Goal: Information Seeking & Learning: Compare options

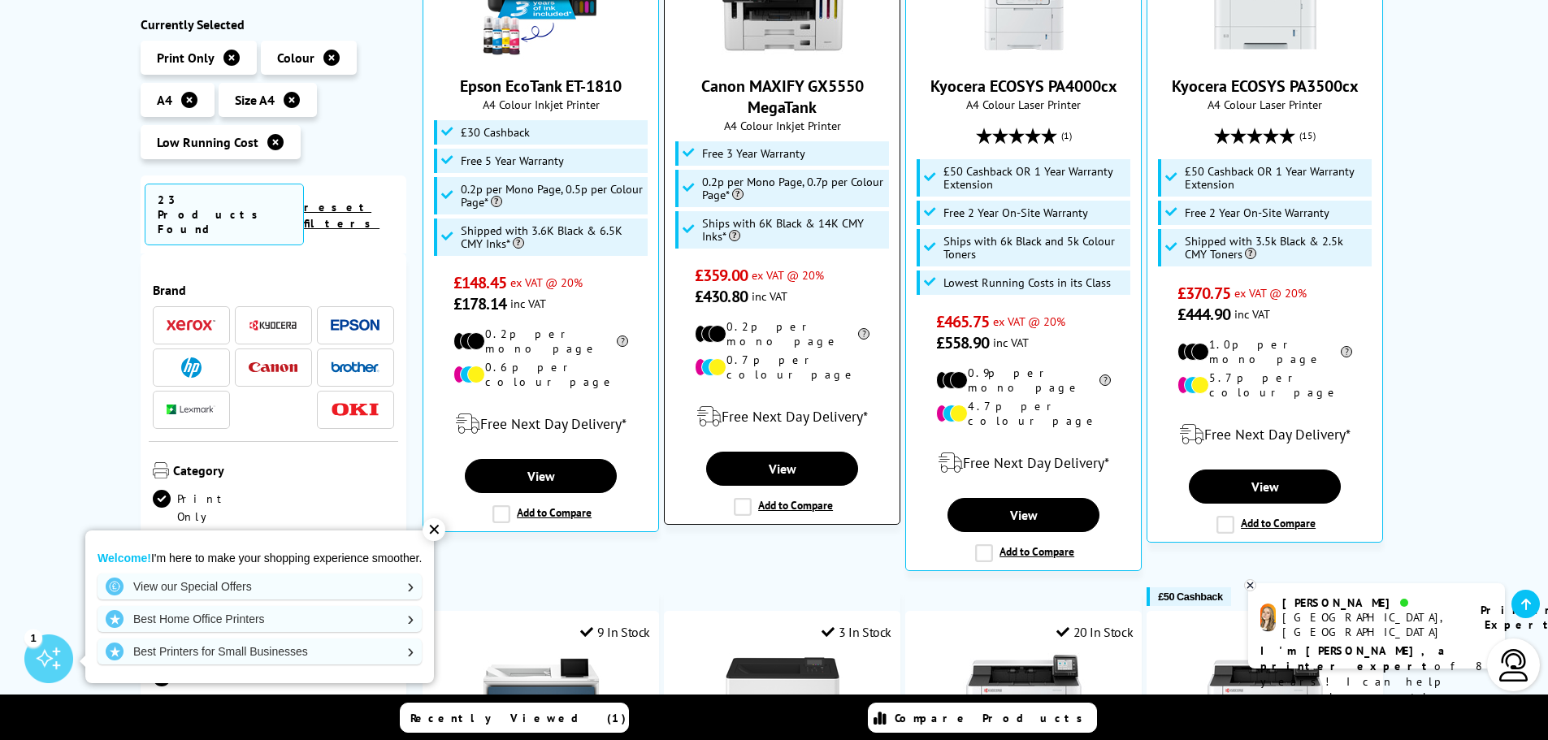
scroll to position [487, 0]
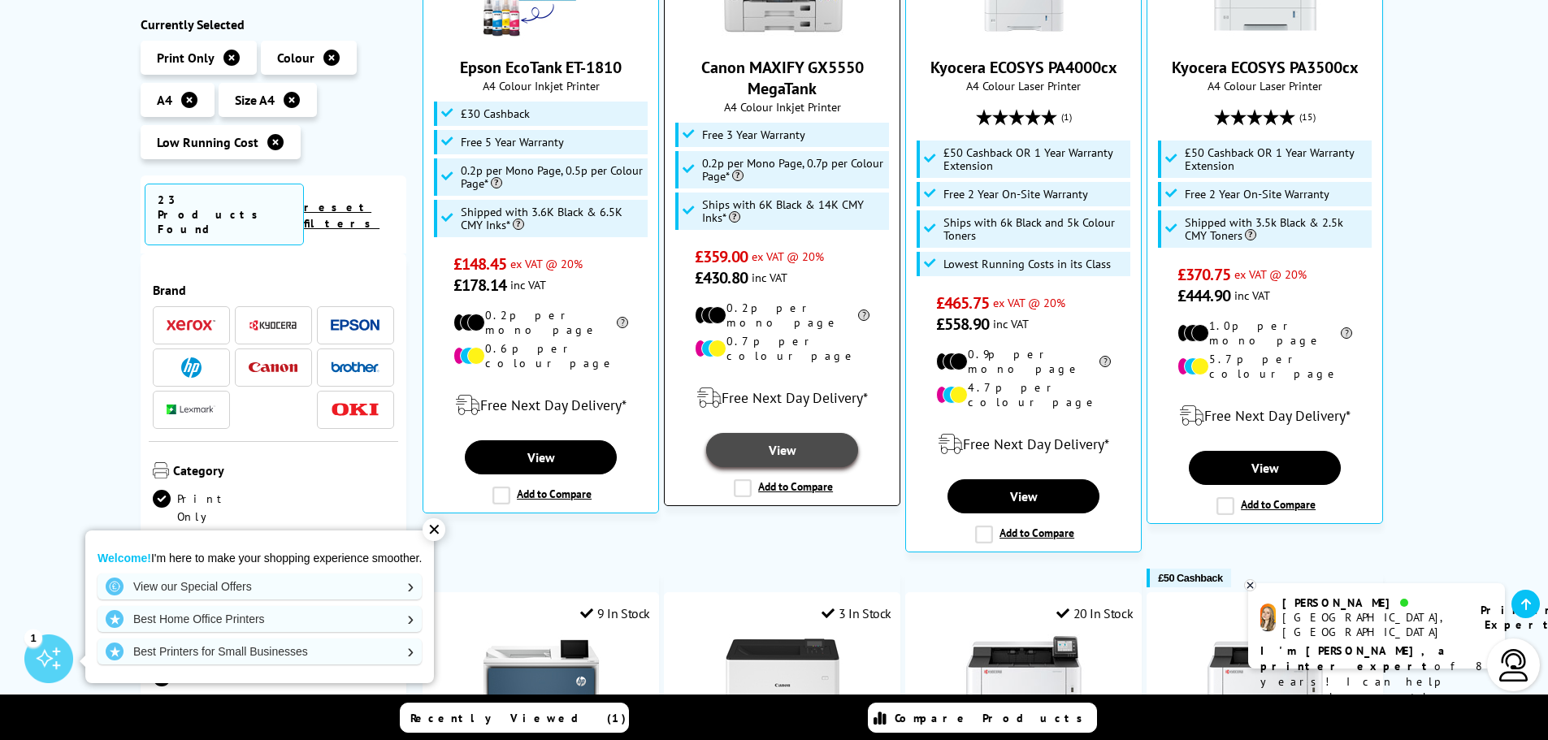
click at [764, 433] on link "View" at bounding box center [781, 450] width 151 height 34
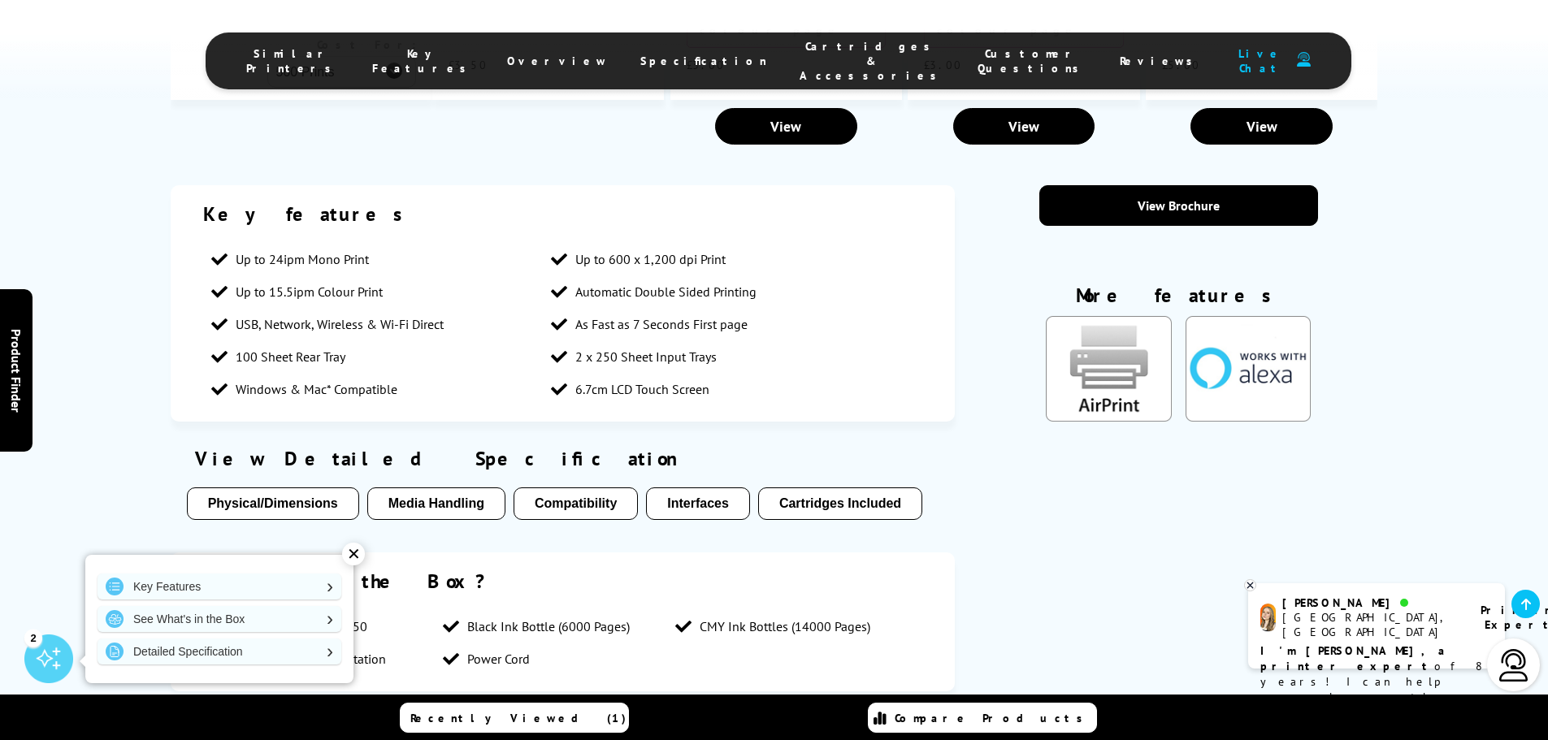
scroll to position [1868, 0]
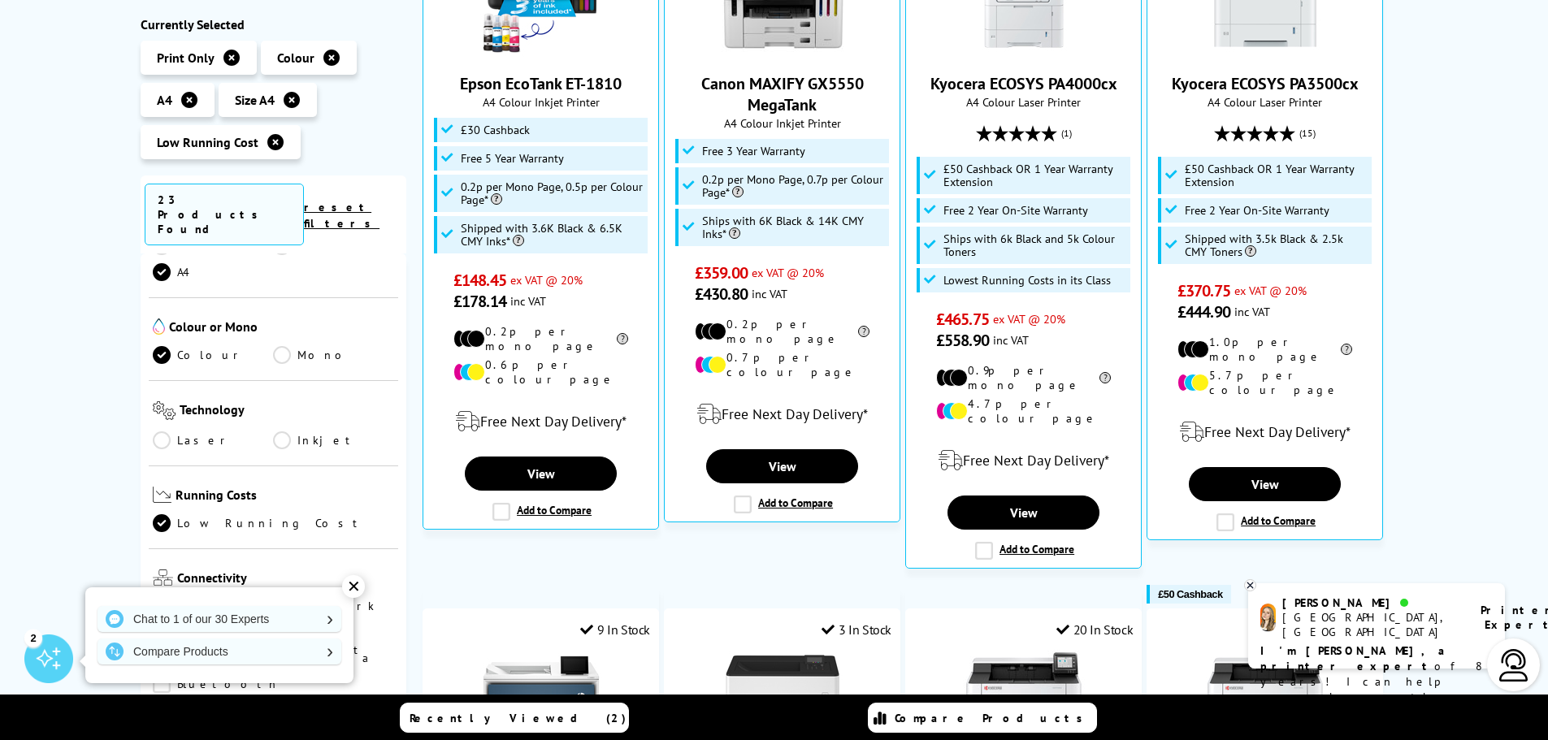
scroll to position [406, 0]
click at [166, 431] on link "Laser" at bounding box center [213, 440] width 121 height 18
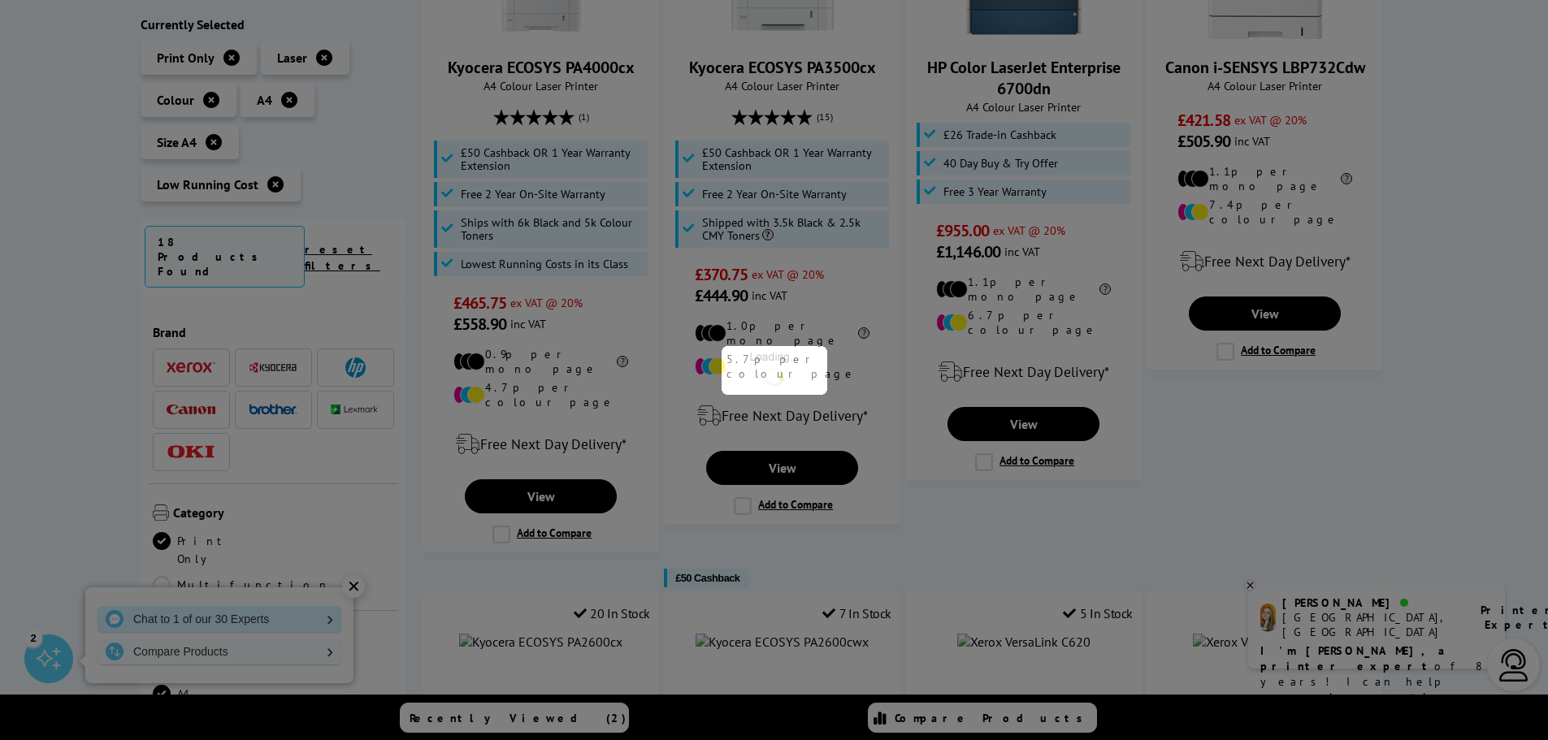
scroll to position [406, 0]
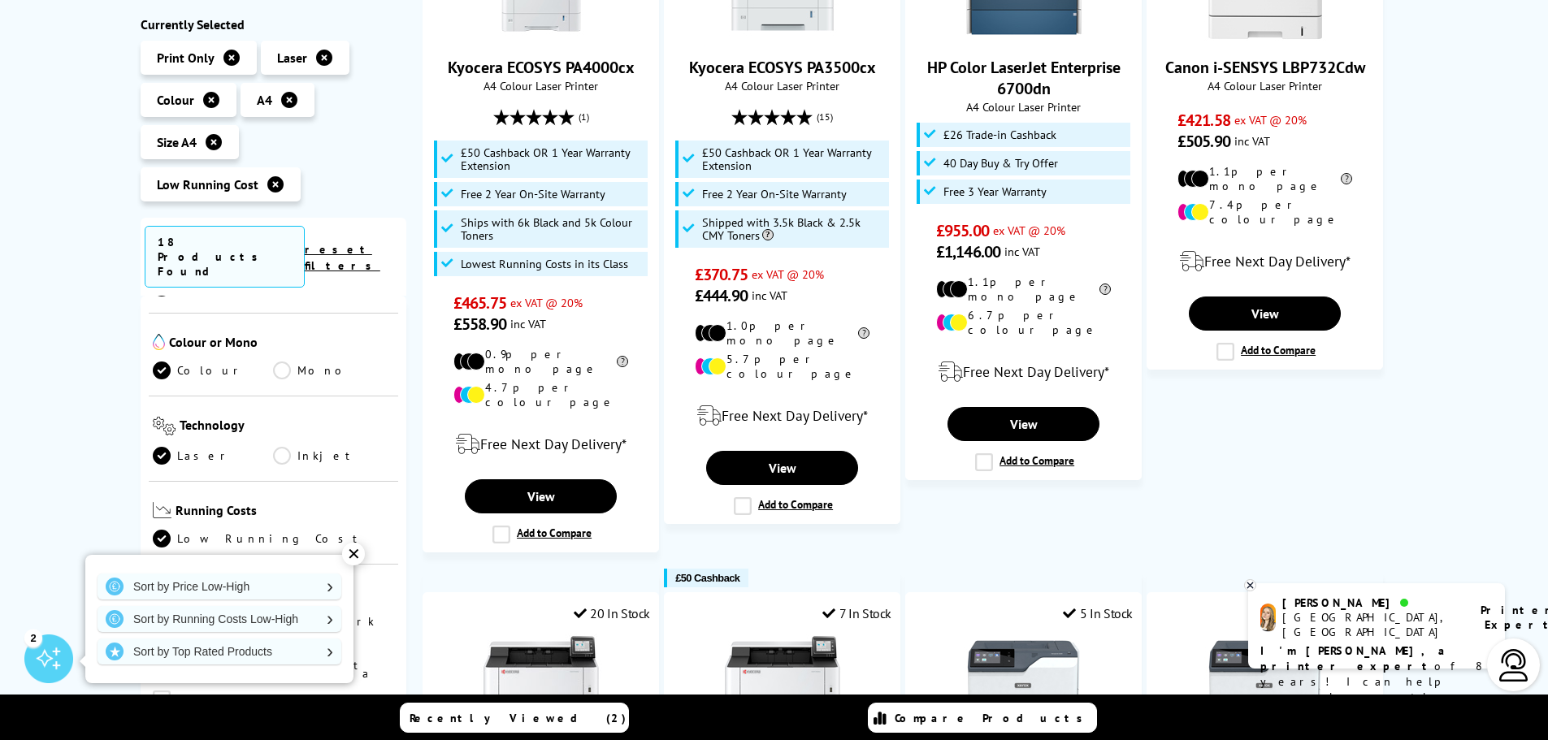
click at [357, 554] on div "✕" at bounding box center [353, 554] width 23 height 23
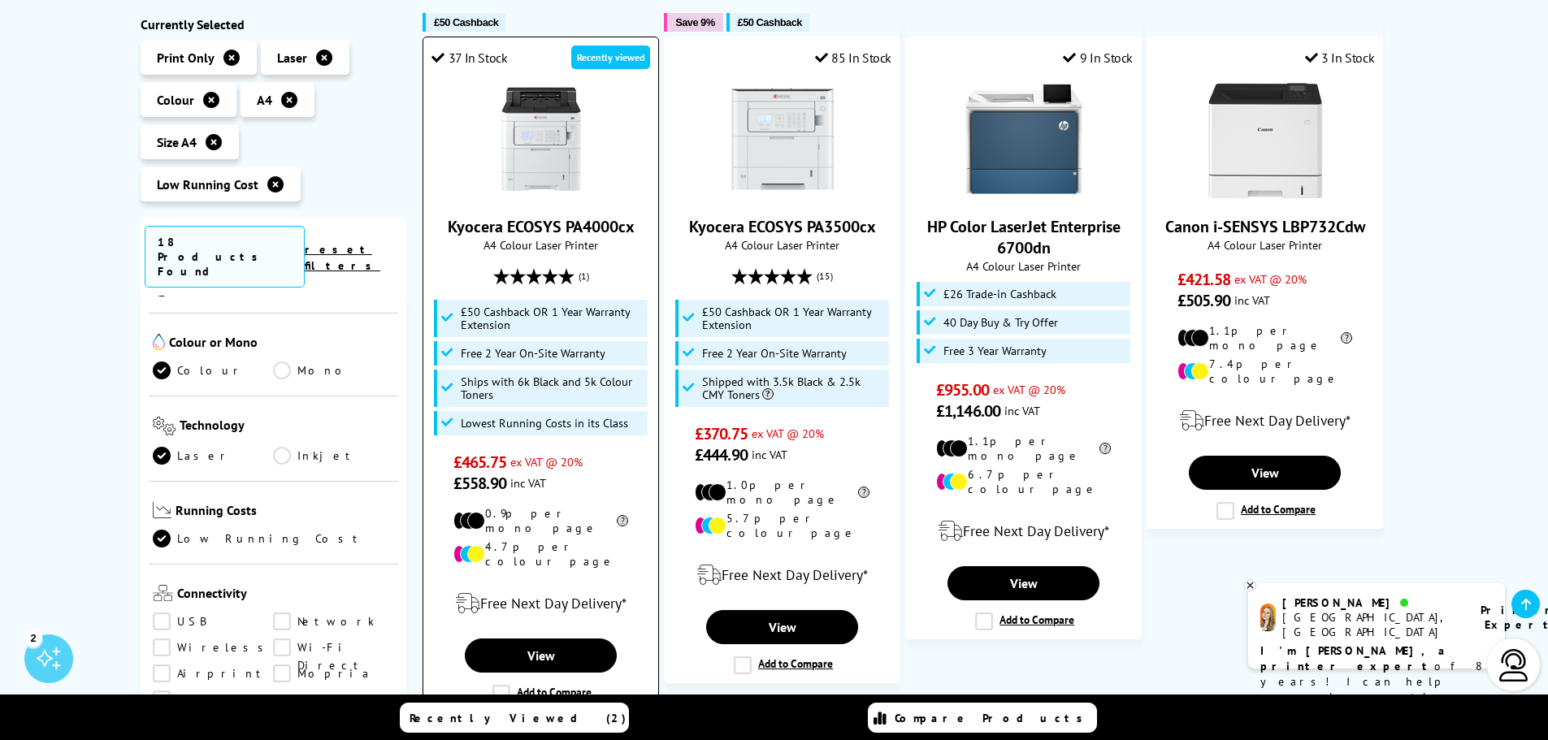
scroll to position [325, 0]
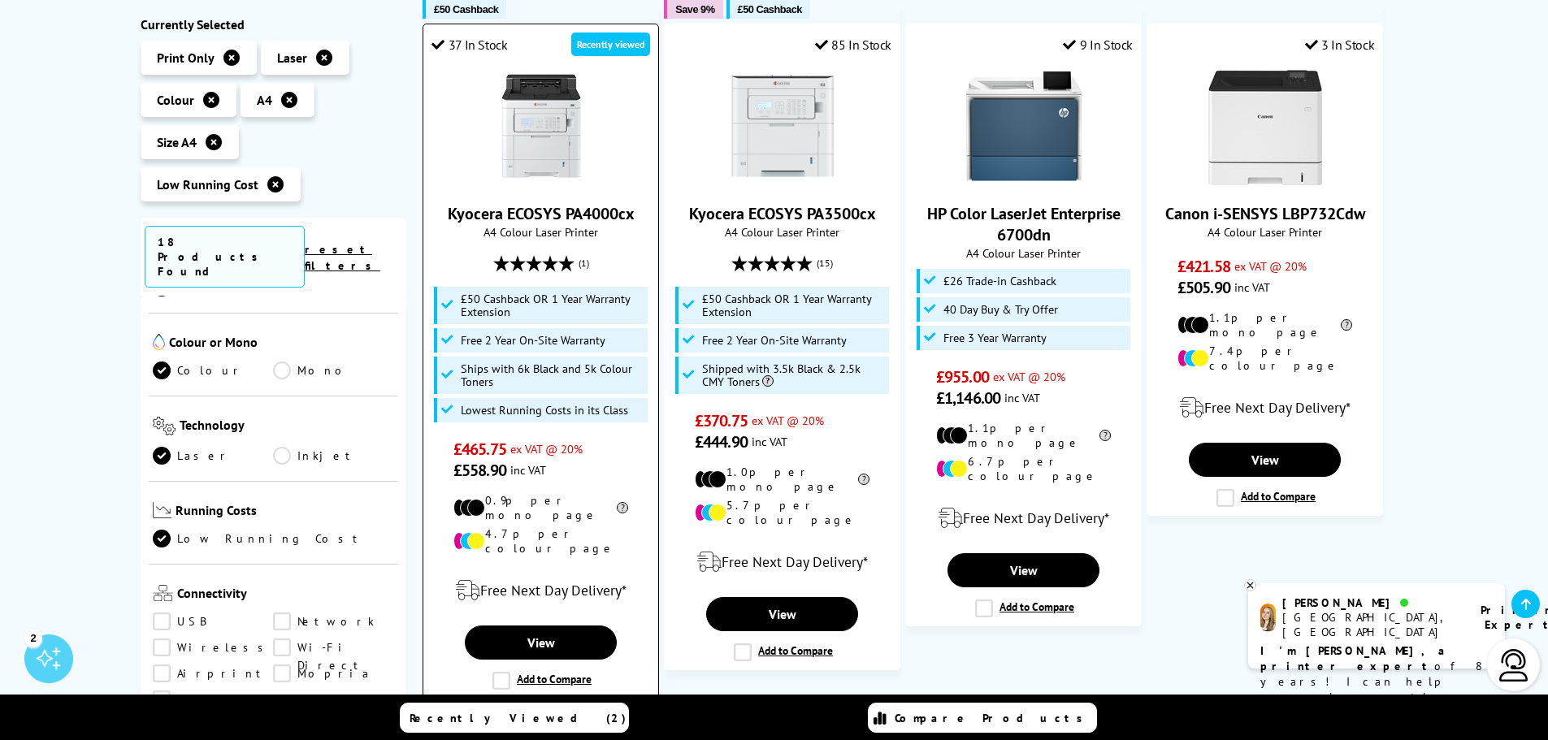
drag, startPoint x: 461, startPoint y: 344, endPoint x: 604, endPoint y: 347, distance: 142.2
click at [604, 347] on span "Free 2 Year On-Site Warranty" at bounding box center [533, 340] width 145 height 13
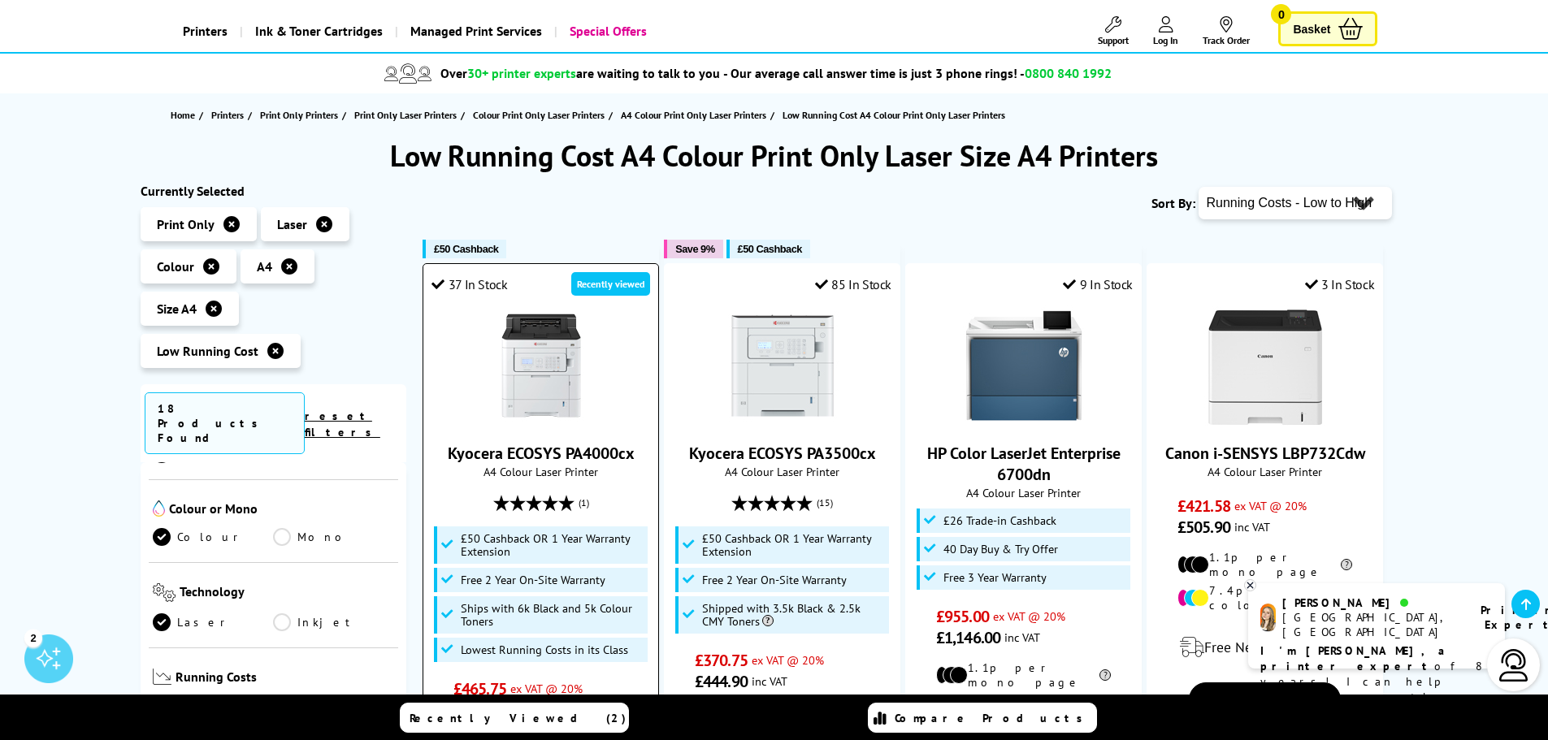
scroll to position [81, 0]
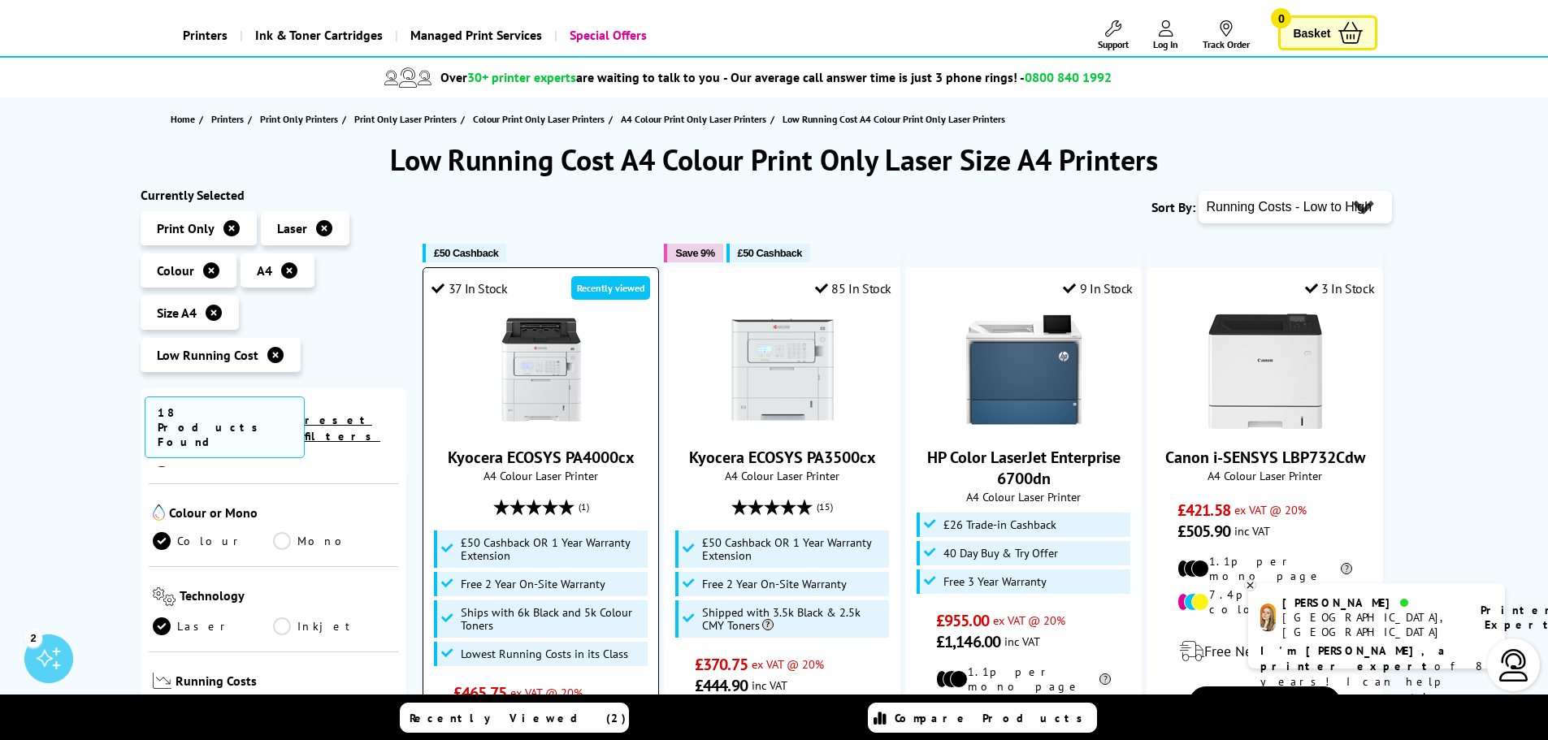
click at [554, 455] on link "Kyocera ECOSYS PA4000cx" at bounding box center [541, 457] width 187 height 21
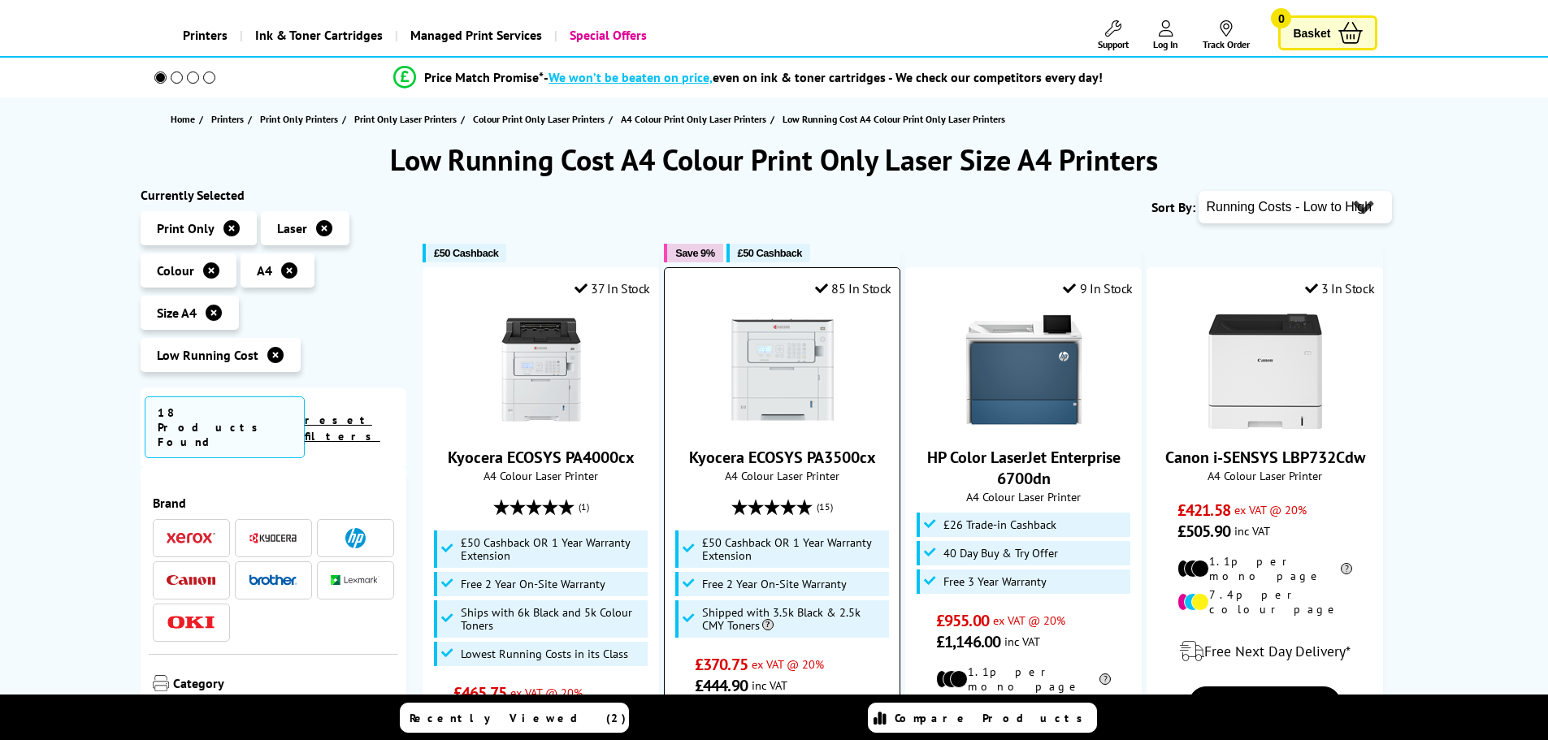
click at [799, 361] on img at bounding box center [782, 370] width 122 height 122
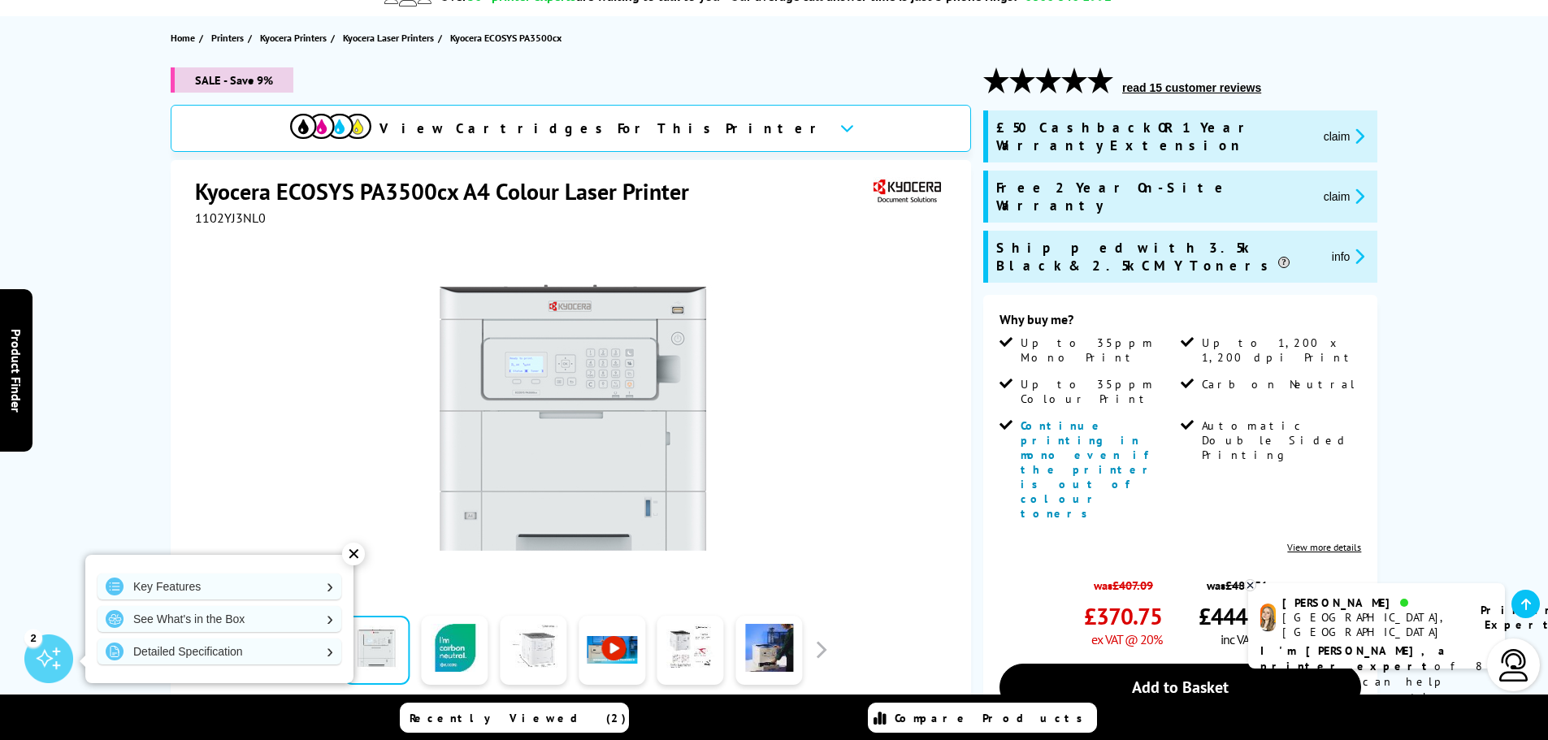
click at [530, 664] on link at bounding box center [533, 650] width 67 height 69
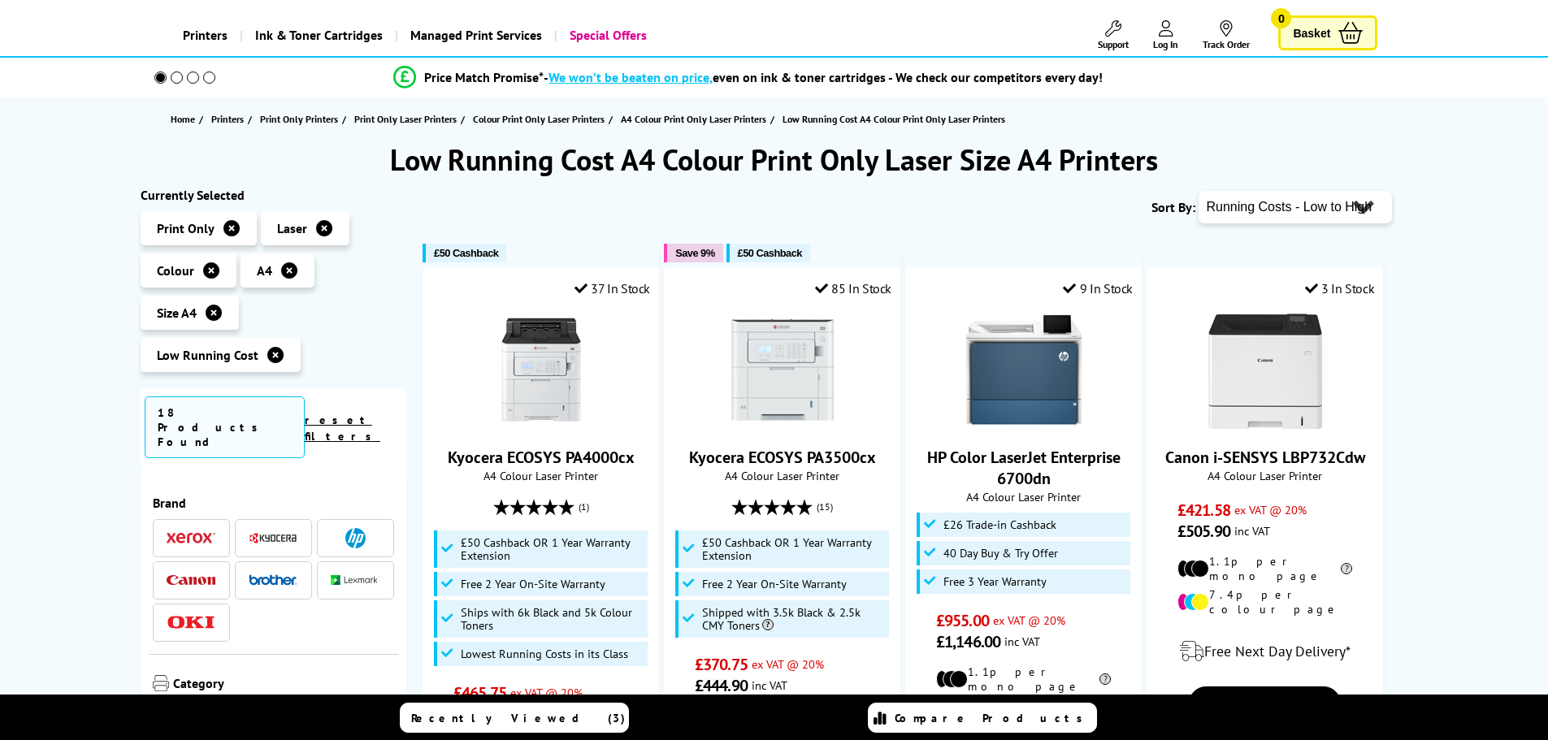
click at [532, 375] on img at bounding box center [541, 370] width 122 height 122
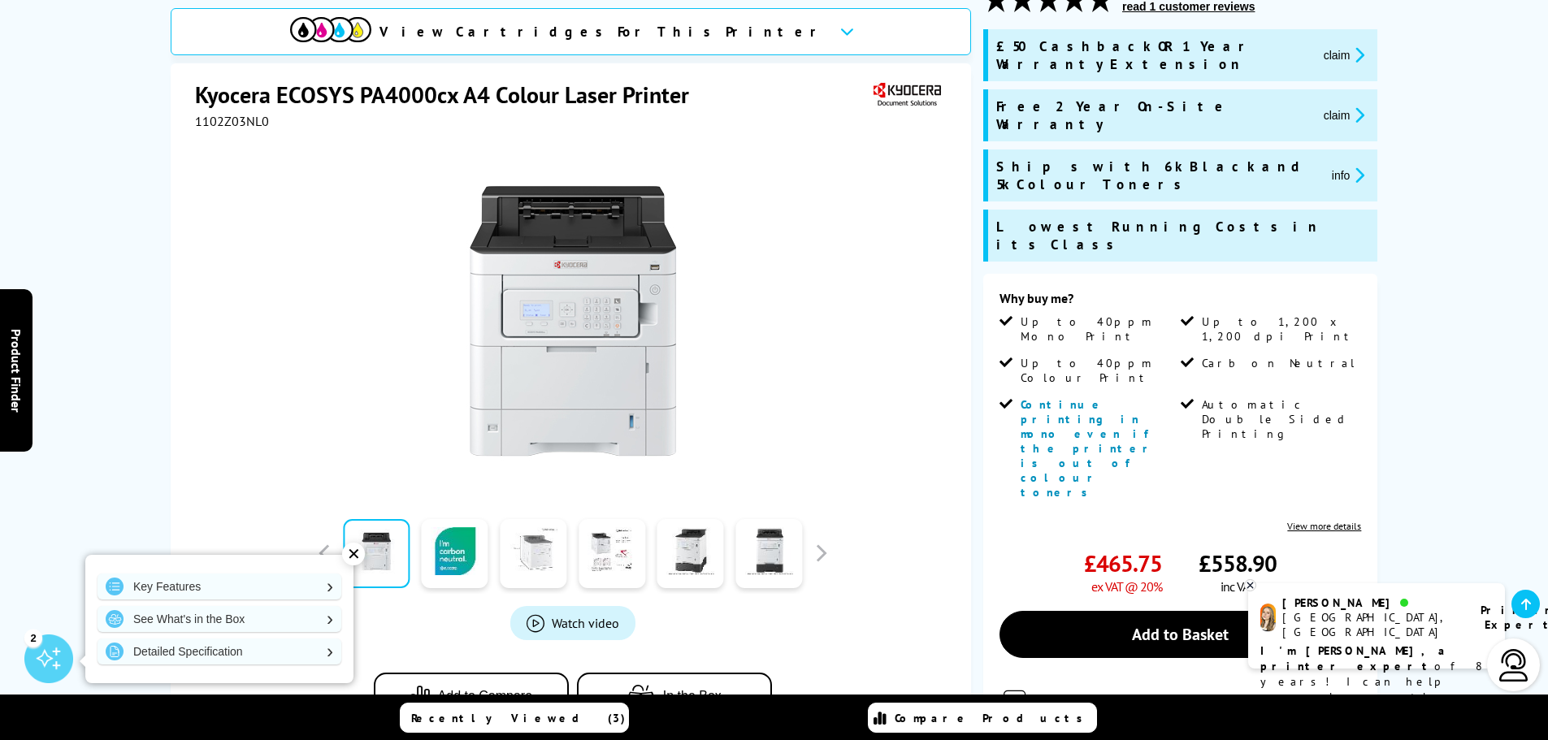
click at [526, 553] on link at bounding box center [533, 553] width 67 height 69
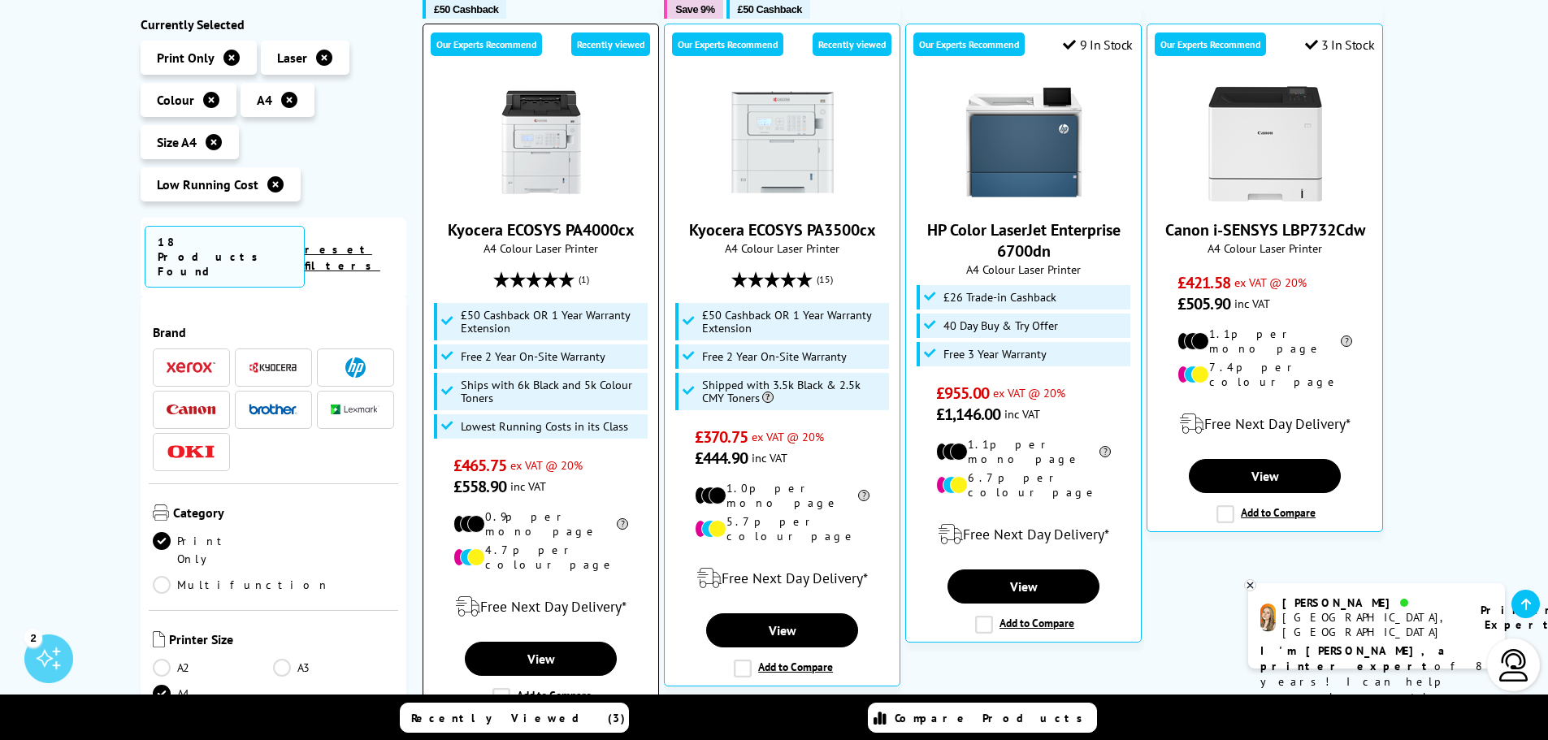
scroll to position [406, 0]
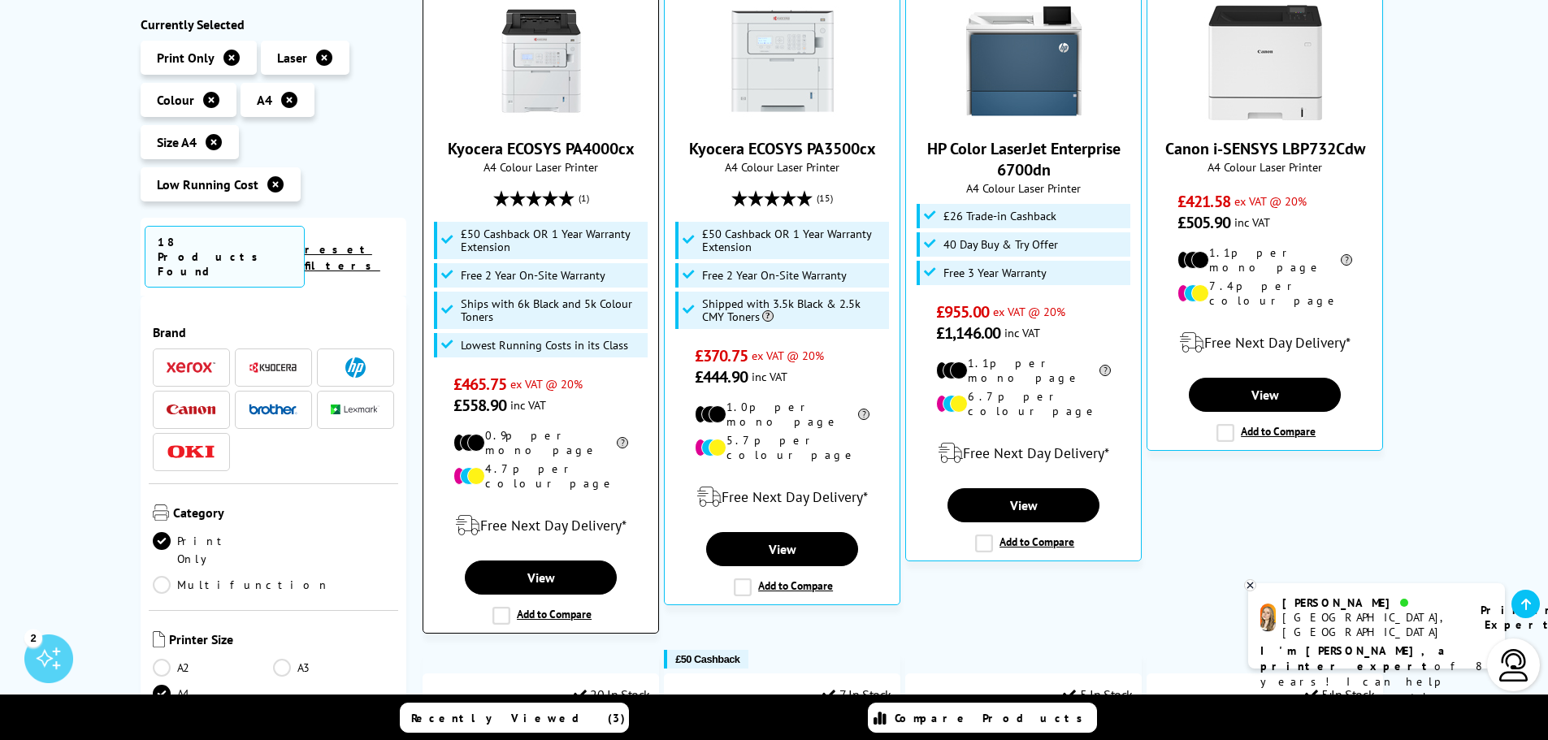
click at [502, 607] on label "Add to Compare" at bounding box center [541, 616] width 99 height 18
click at [0, 0] on input "Add to Compare" at bounding box center [0, 0] width 0 height 0
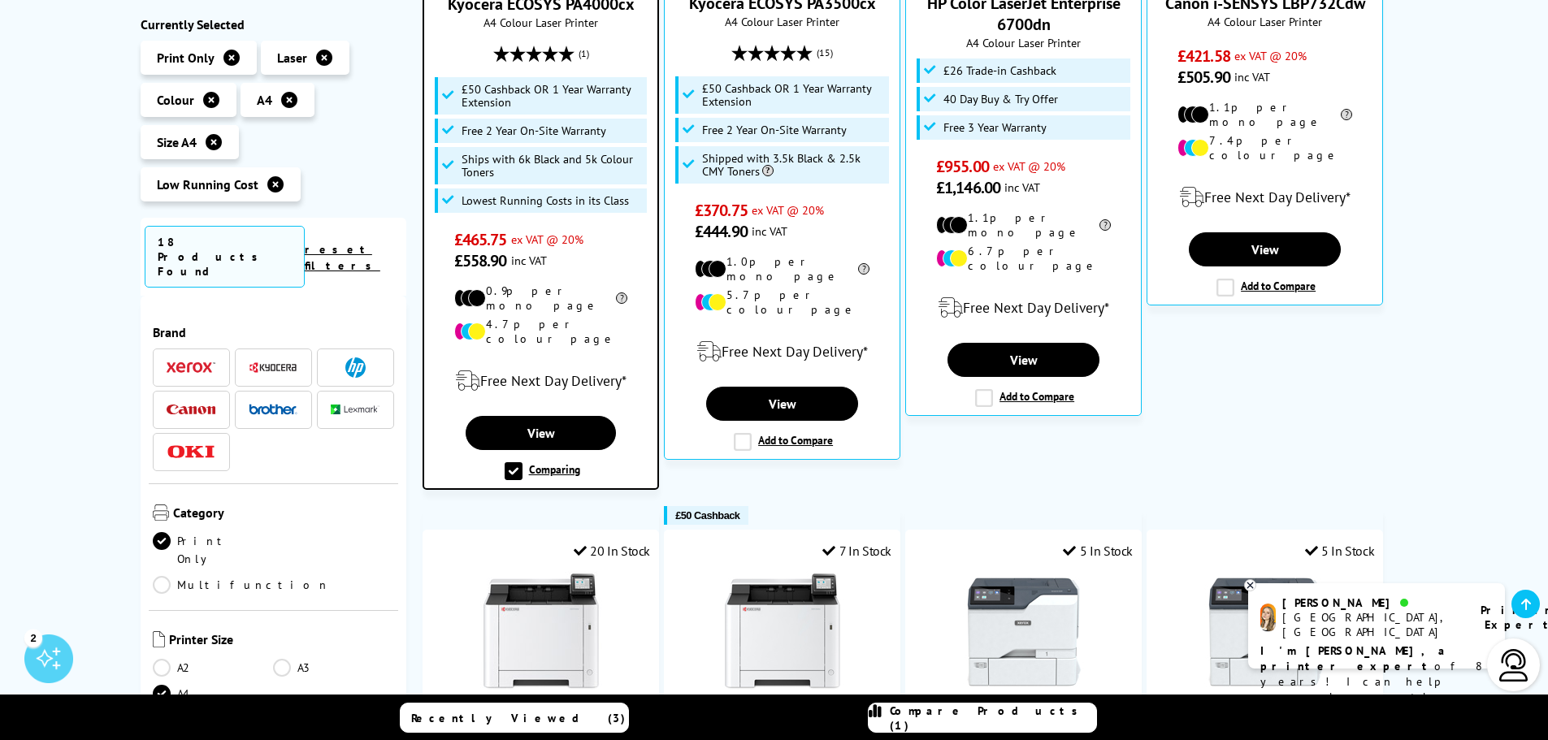
scroll to position [569, 0]
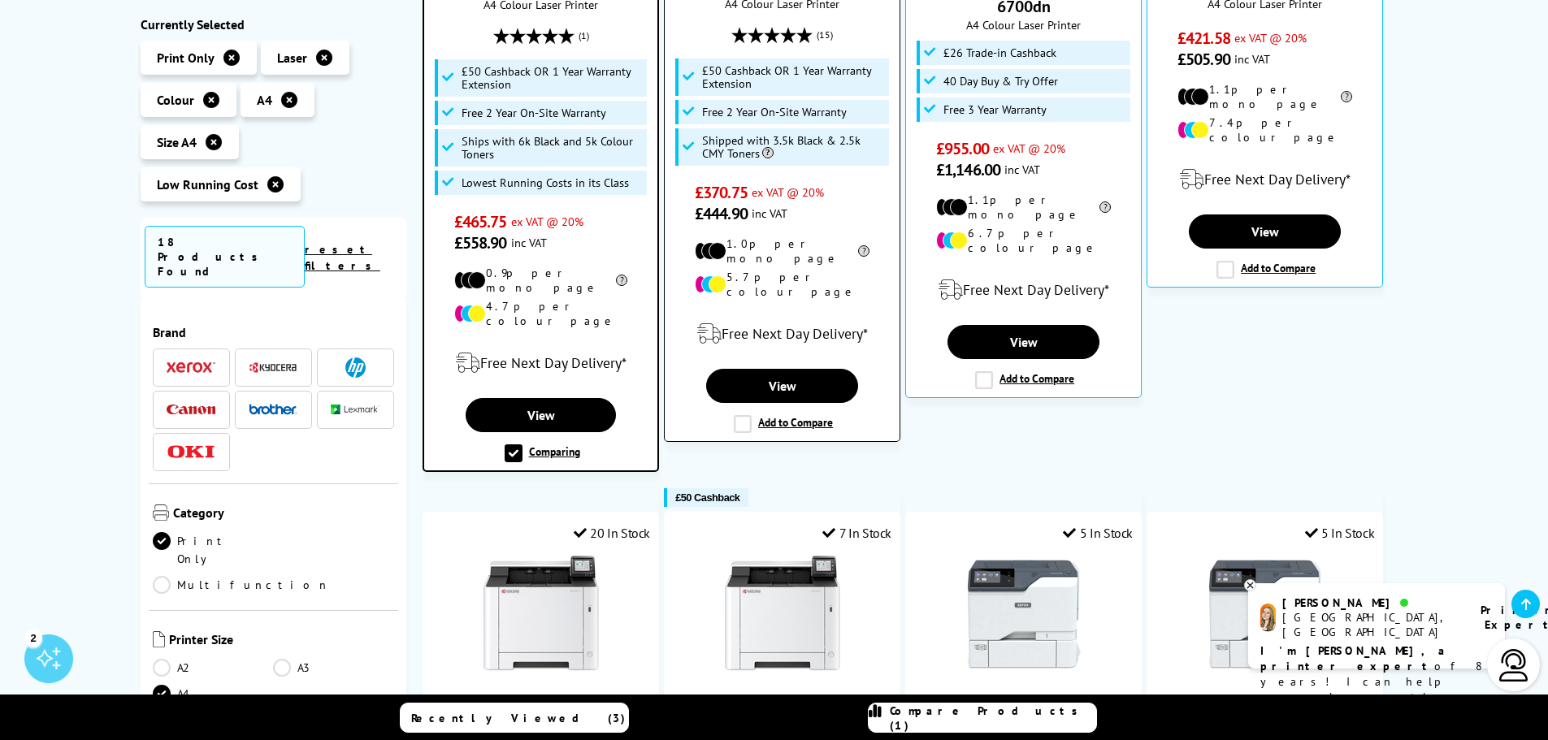
click at [742, 415] on label "Add to Compare" at bounding box center [783, 424] width 99 height 18
click at [0, 0] on input "Add to Compare" at bounding box center [0, 0] width 0 height 0
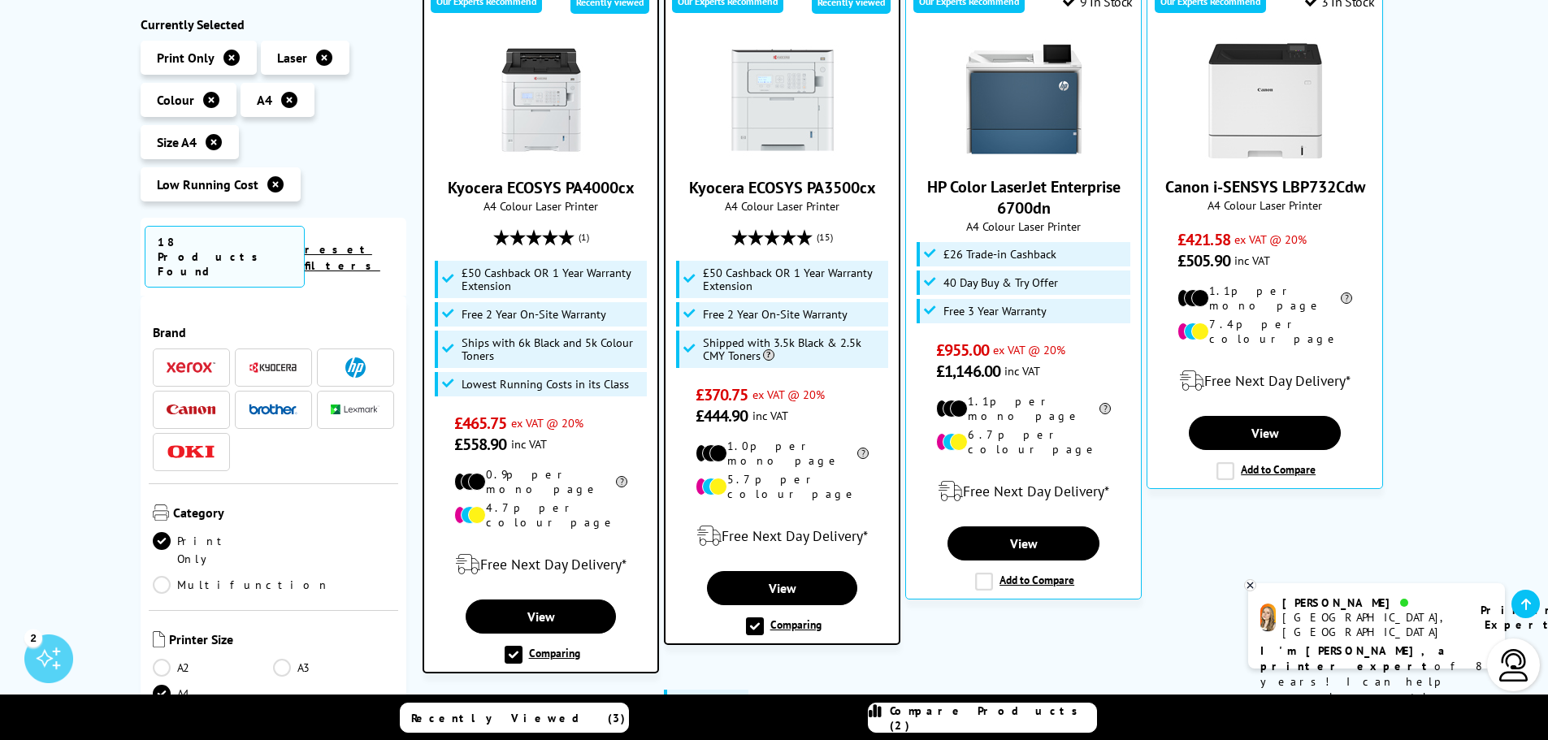
scroll to position [326, 0]
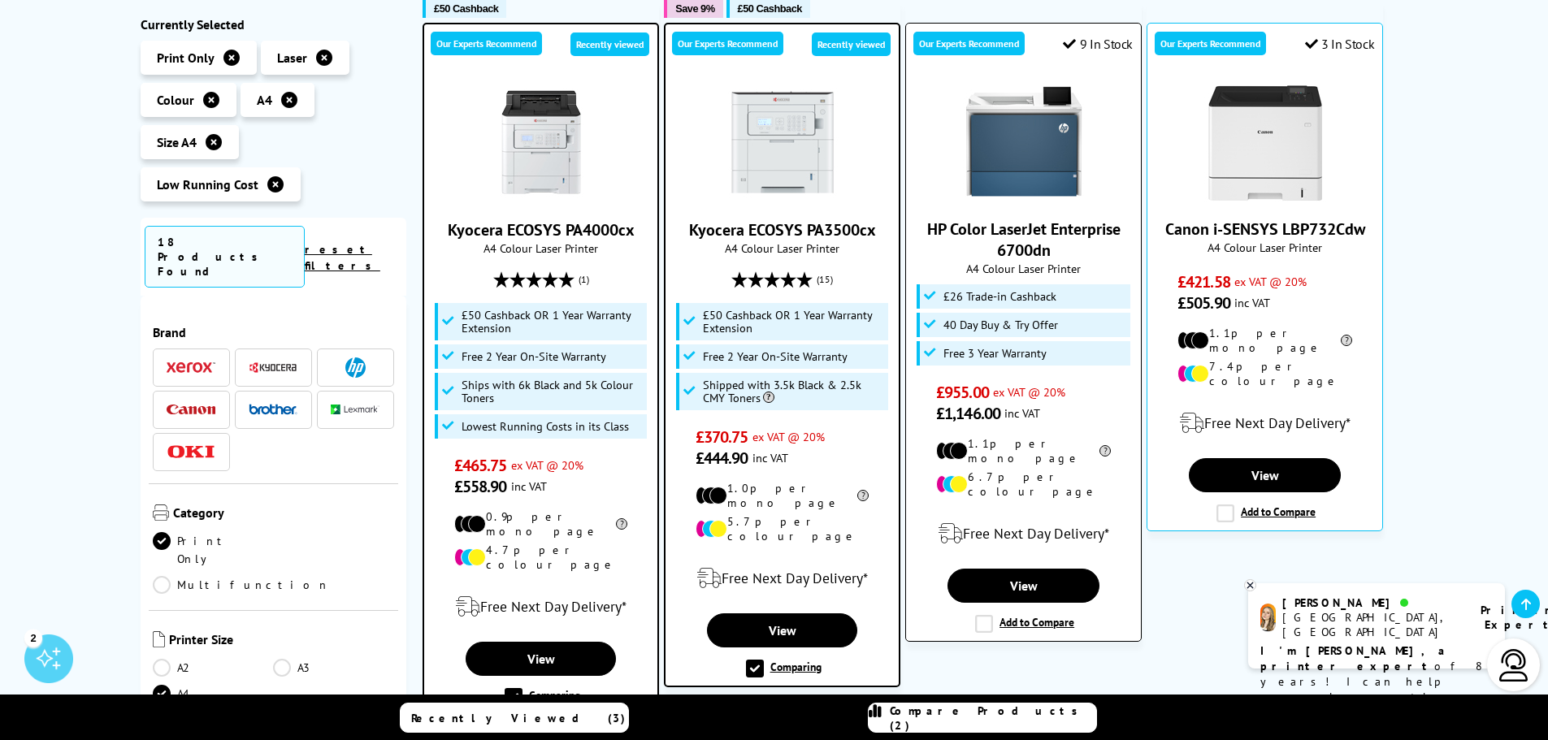
click at [993, 615] on label "Add to Compare" at bounding box center [1024, 624] width 99 height 18
click at [0, 0] on input "Add to Compare" at bounding box center [0, 0] width 0 height 0
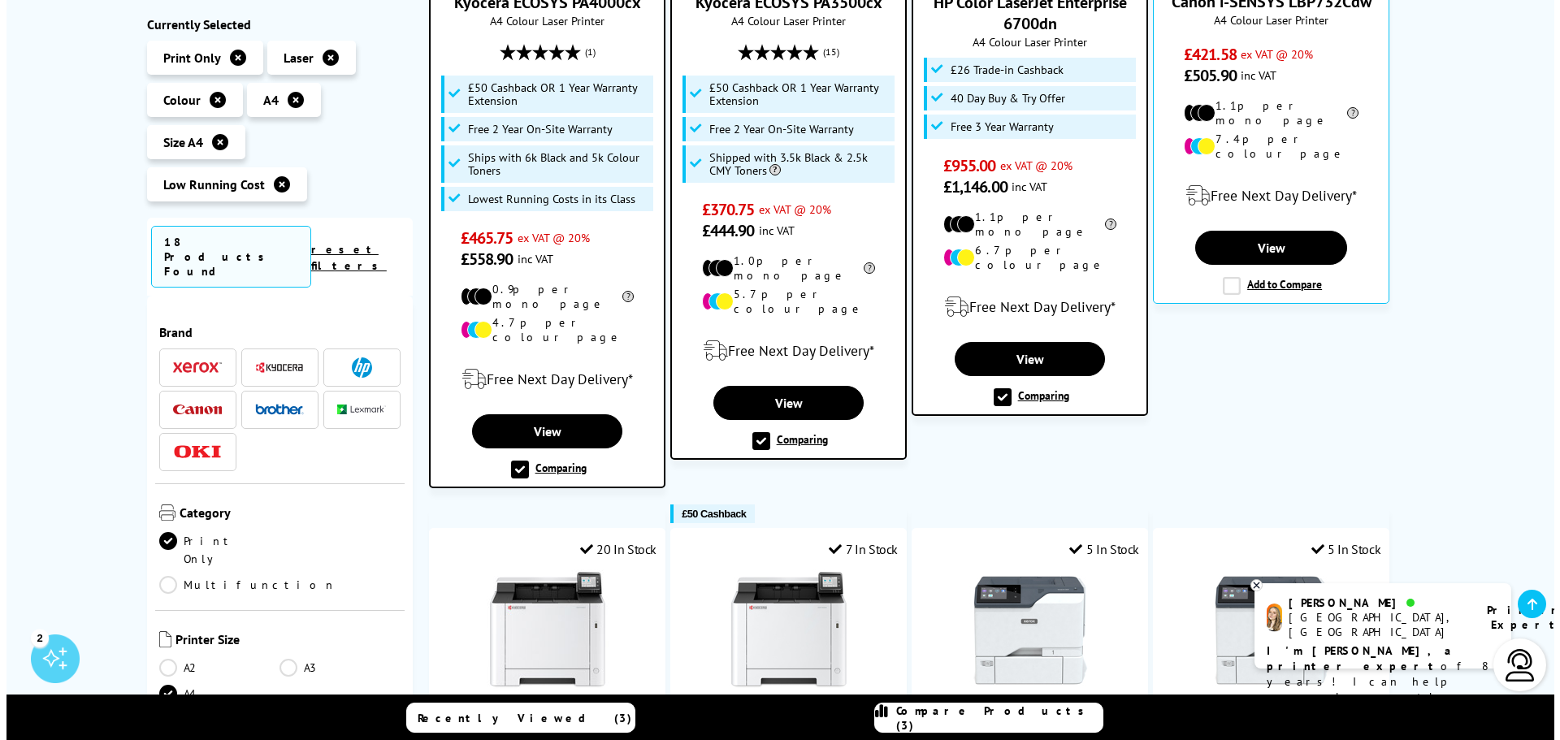
scroll to position [569, 0]
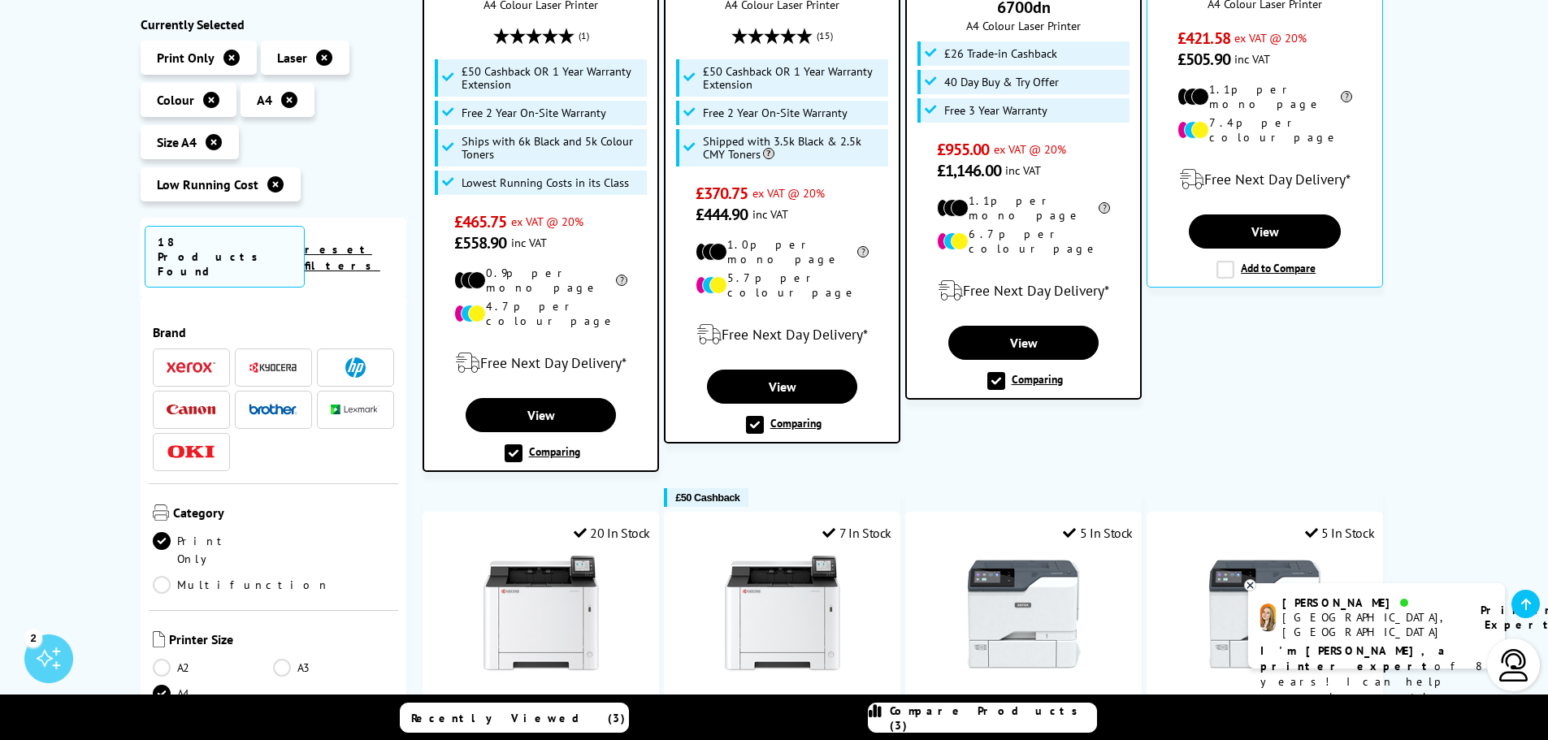
click at [962, 717] on span "Compare Products (3)" at bounding box center [993, 718] width 206 height 29
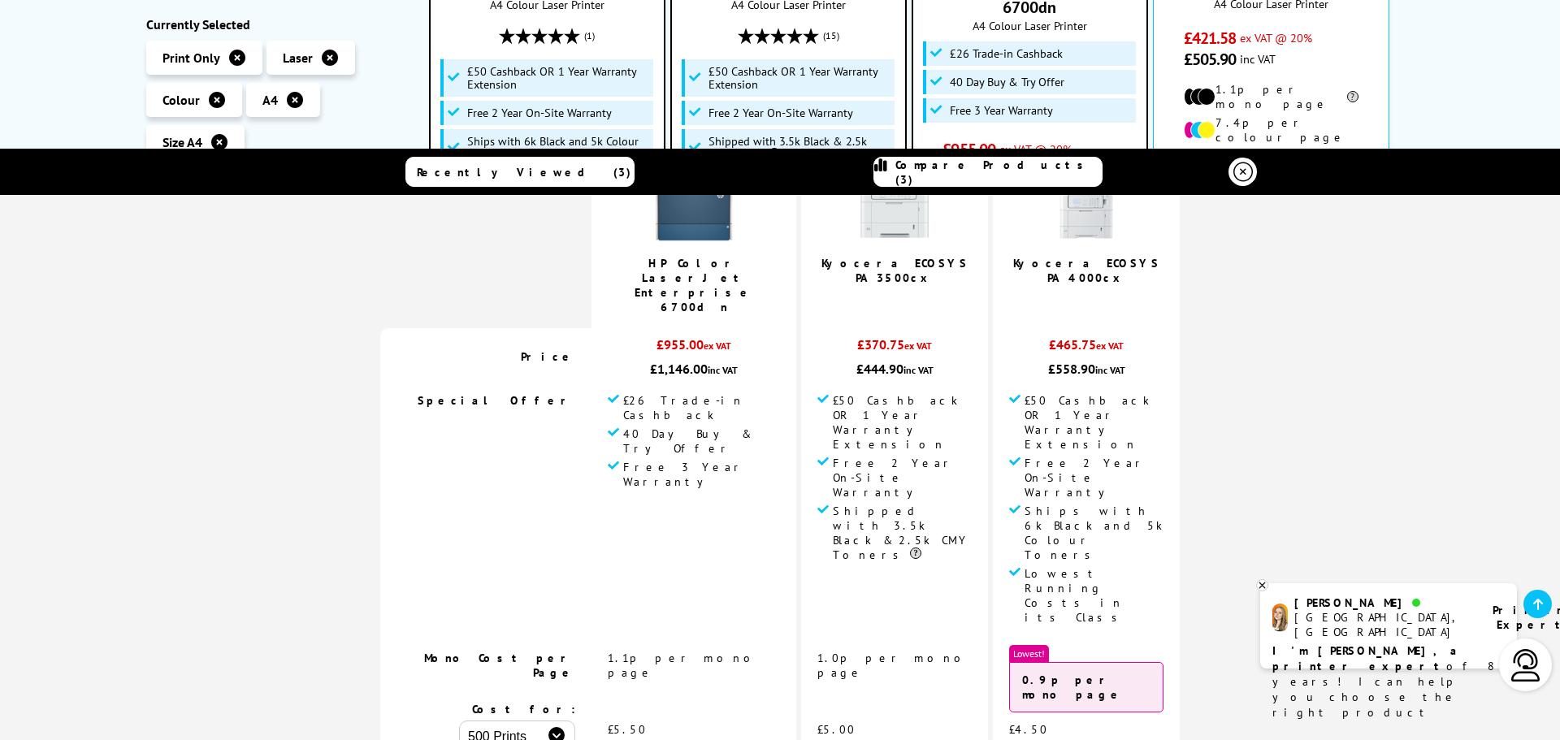
scroll to position [244, 0]
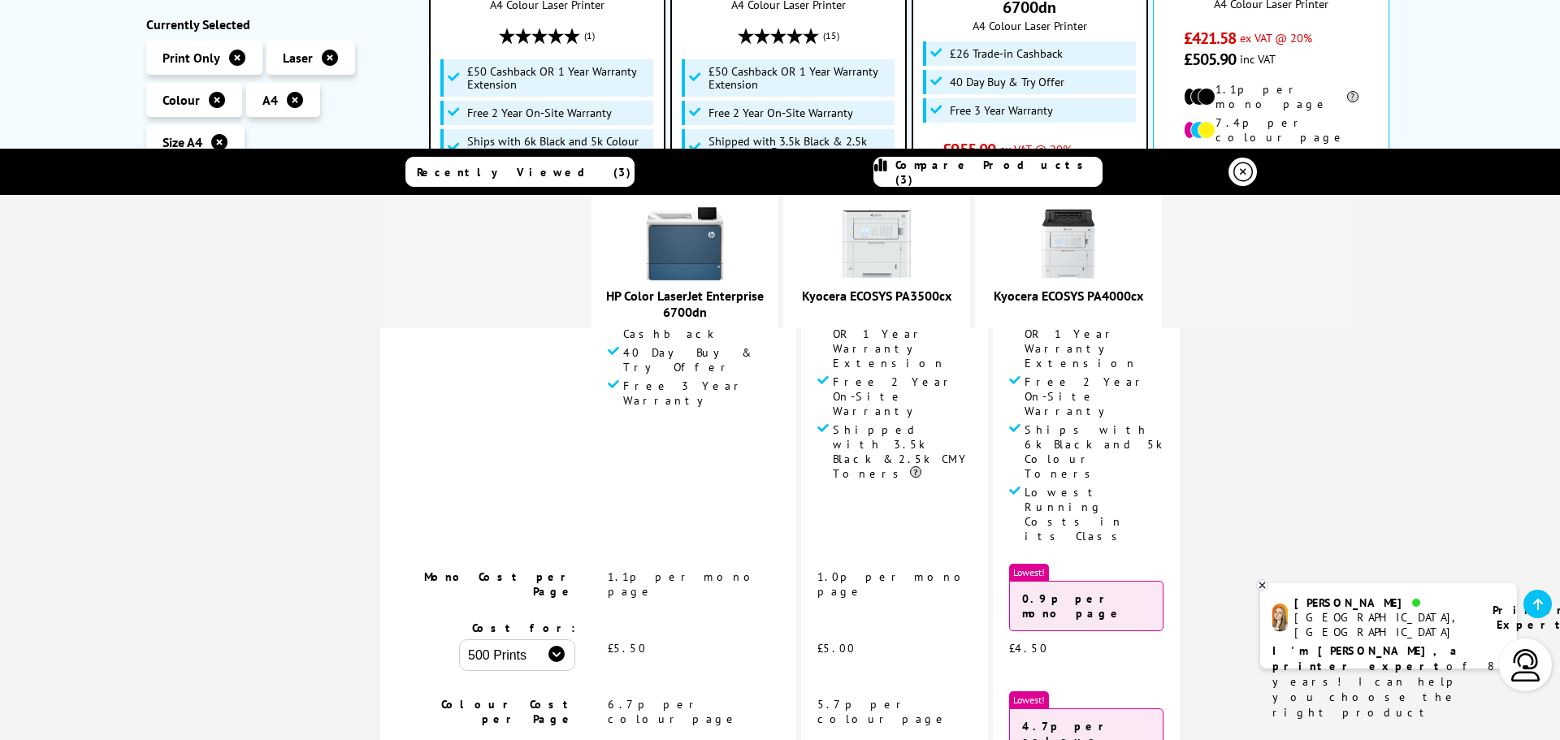
click at [550, 639] on select "500 Prints 1000 Prints 2000 Prints" at bounding box center [517, 655] width 116 height 32
select select "1000"
click at [461, 639] on select "500 Prints 1000 Prints 2000 Prints" at bounding box center [517, 655] width 116 height 32
select select "1000"
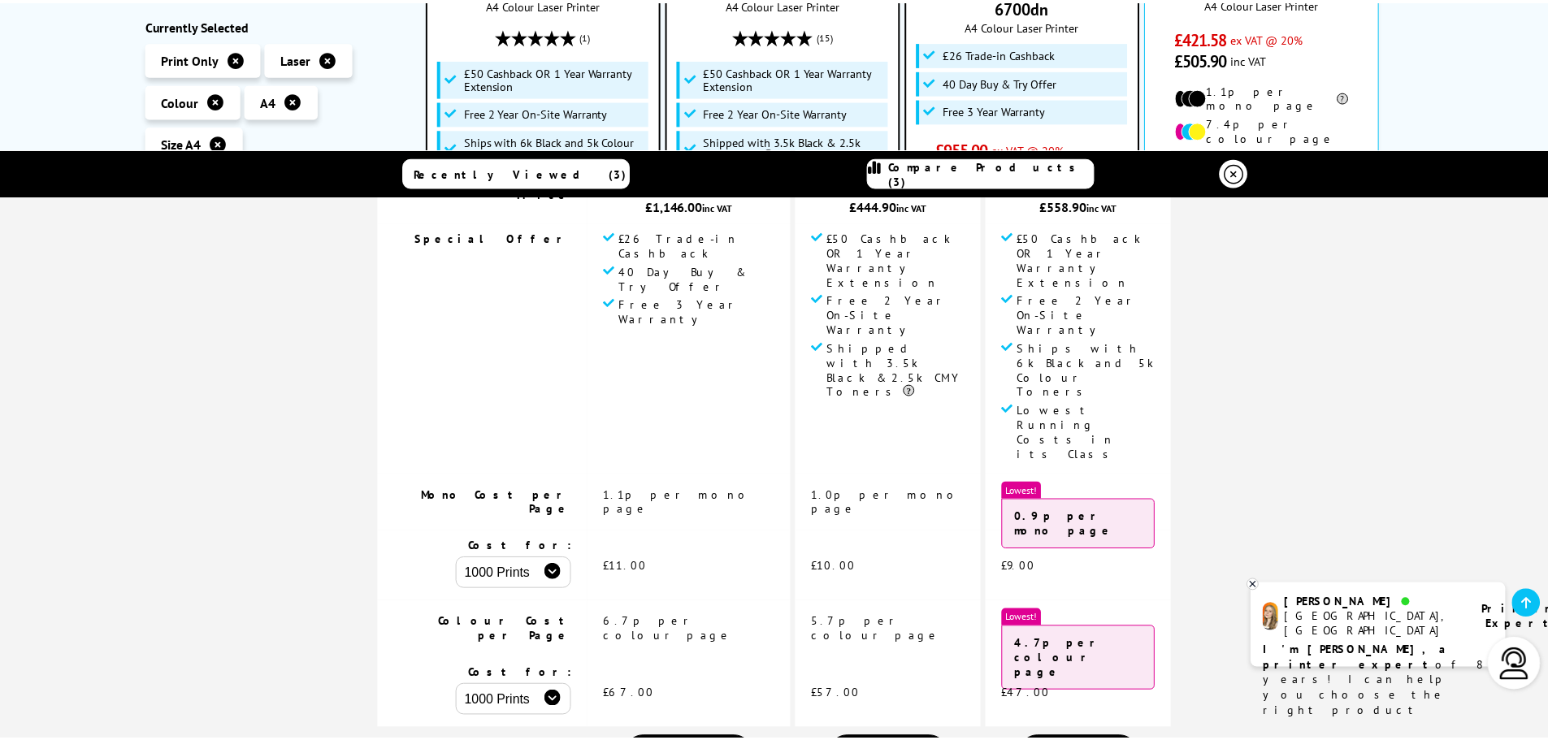
scroll to position [0, 0]
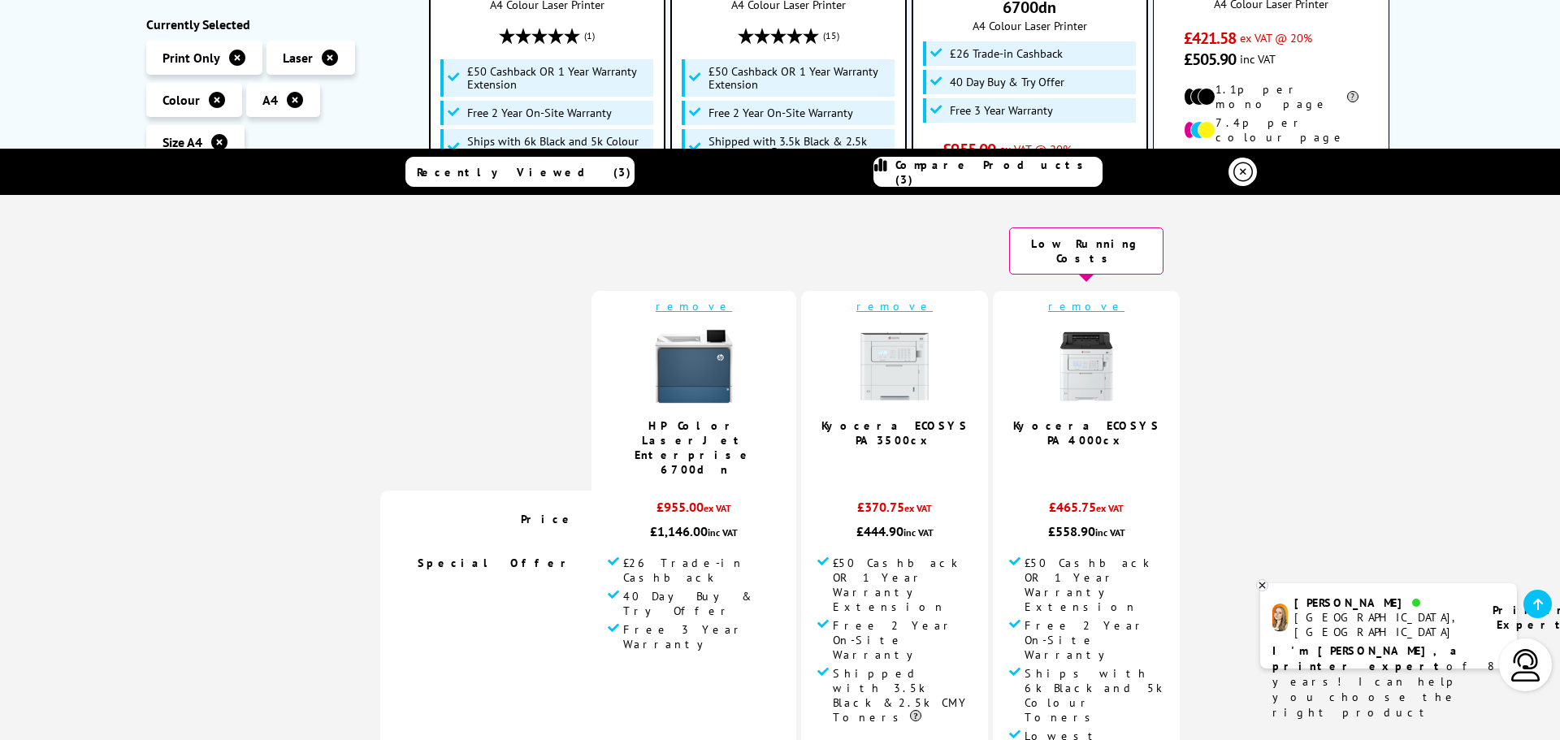
click at [1241, 171] on icon at bounding box center [1242, 171] width 19 height 19
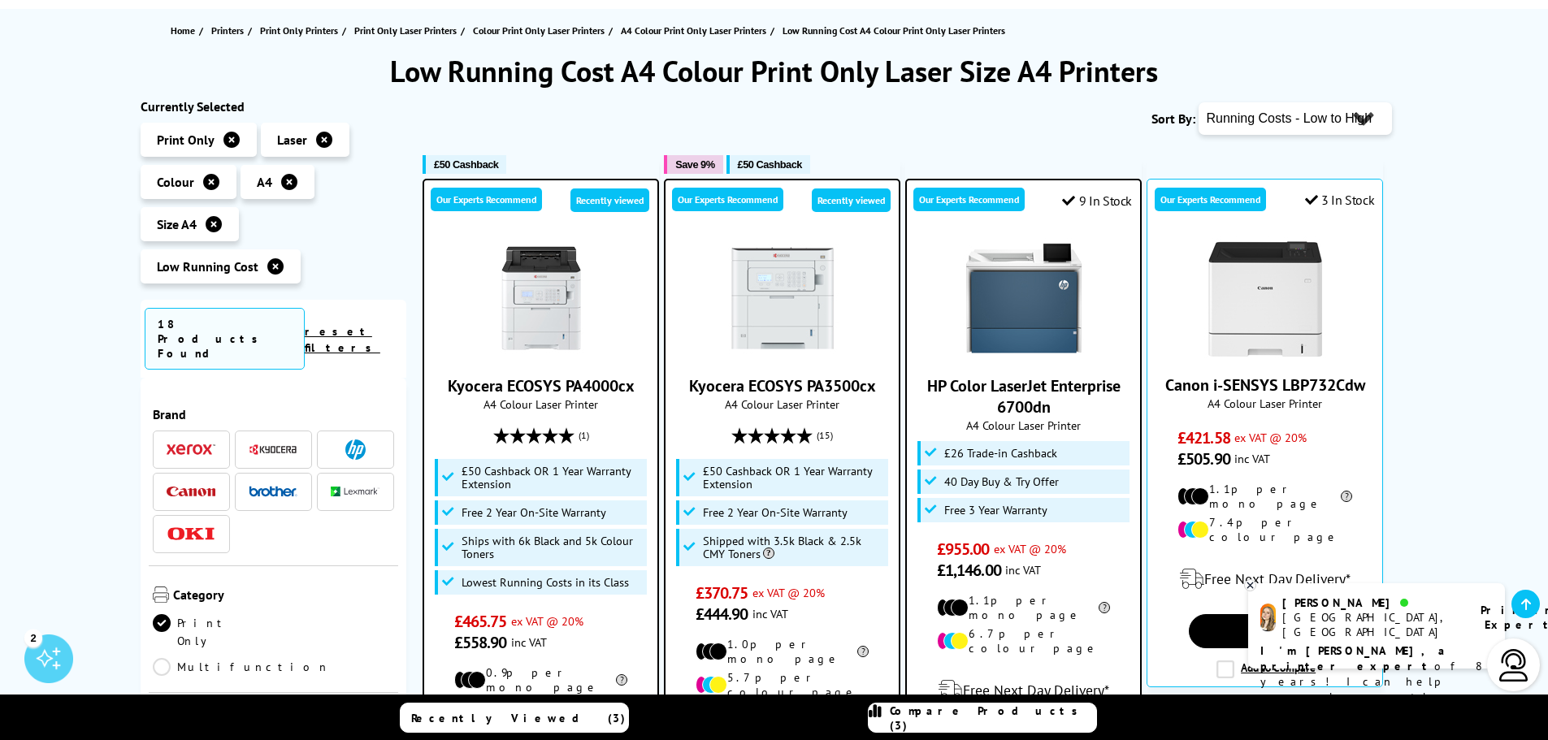
scroll to position [163, 0]
